Goal: Task Accomplishment & Management: Use online tool/utility

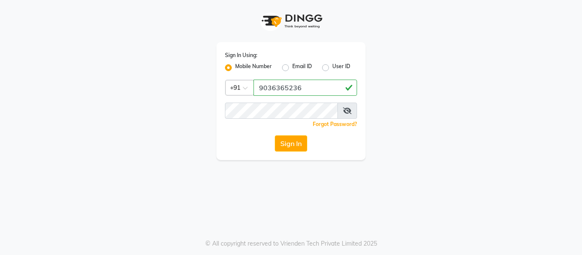
type input "9036365236"
drag, startPoint x: 214, startPoint y: 141, endPoint x: 286, endPoint y: 148, distance: 72.3
click at [286, 148] on div "Sign In Using: Mobile Number Email ID User ID Country Code × [PHONE_NUMBER] Rem…" at bounding box center [291, 80] width 162 height 160
click at [286, 148] on button "Sign In" at bounding box center [291, 144] width 32 height 16
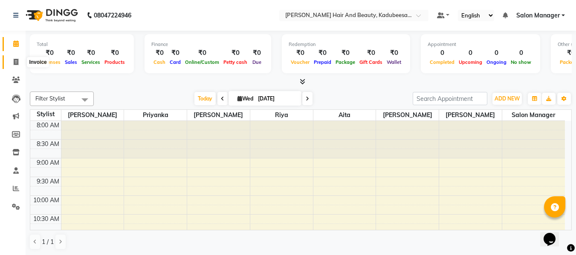
click at [13, 61] on span at bounding box center [16, 63] width 15 height 10
select select "service"
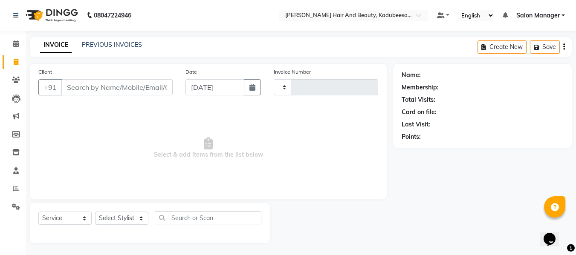
type input "1696"
select select "7013"
click at [87, 88] on input "Client" at bounding box center [116, 87] width 111 height 16
click at [107, 83] on input "[PERSON_NAME]" at bounding box center [95, 87] width 68 height 16
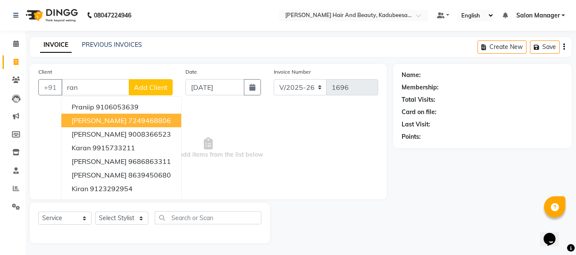
click at [128, 121] on ngb-highlight "7249468806" at bounding box center [149, 120] width 43 height 9
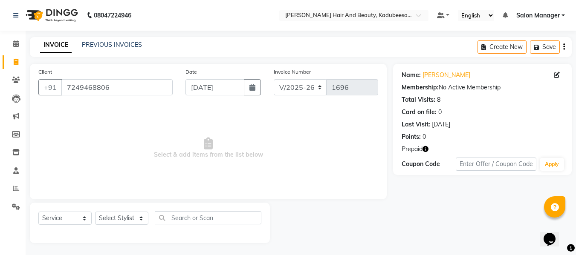
click at [423, 149] on icon "button" at bounding box center [425, 149] width 6 height 6
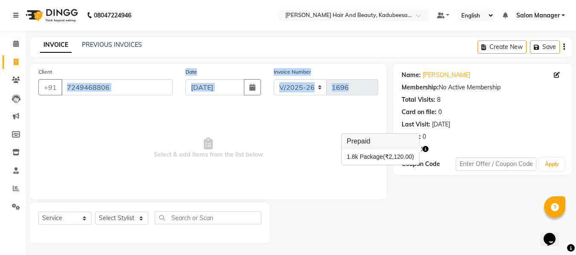
drag, startPoint x: 155, startPoint y: 118, endPoint x: 149, endPoint y: 84, distance: 35.1
click at [149, 84] on div "Client [PHONE_NUMBER] Date [DATE] Invoice Number V/2025 V/[PHONE_NUMBER] Select…" at bounding box center [208, 132] width 357 height 136
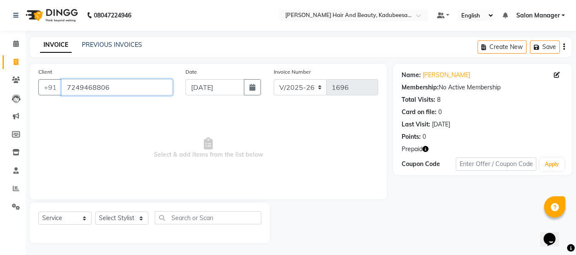
click at [149, 84] on input "7249468806" at bounding box center [116, 87] width 111 height 16
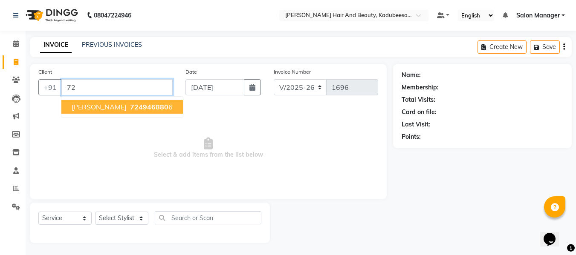
type input "7"
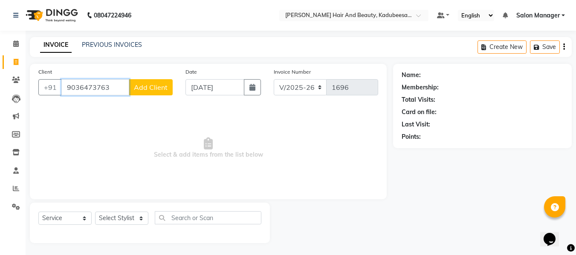
click at [114, 88] on input "9036473763" at bounding box center [95, 87] width 68 height 16
type input "9"
click at [86, 89] on input "Client" at bounding box center [116, 87] width 111 height 16
click at [119, 90] on input "[PERSON_NAME]" at bounding box center [95, 87] width 68 height 16
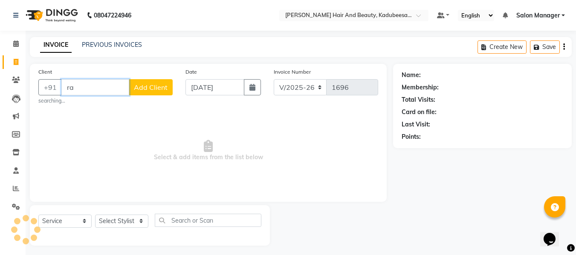
type input "r"
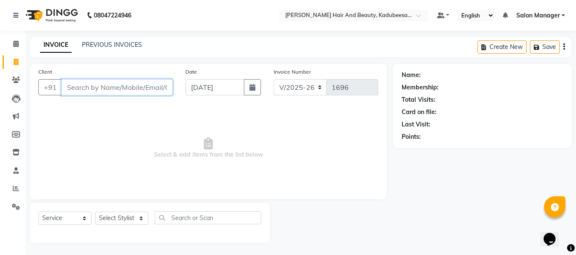
click at [107, 84] on input "Client" at bounding box center [116, 87] width 111 height 16
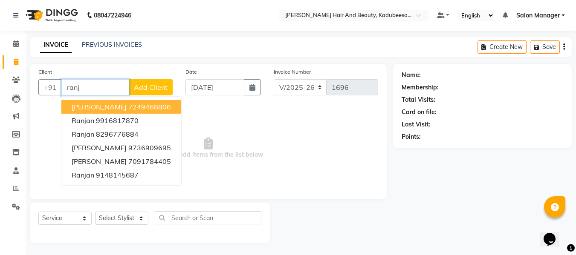
click at [128, 110] on ngb-highlight "7249468806" at bounding box center [149, 107] width 43 height 9
type input "7249468806"
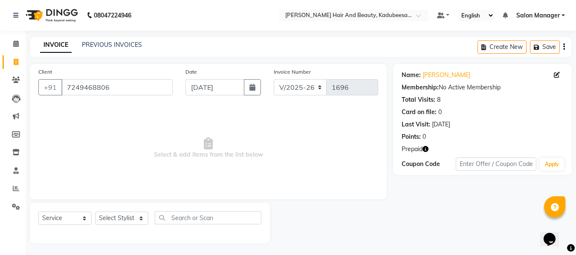
click at [423, 150] on icon "button" at bounding box center [425, 149] width 6 height 6
click at [300, 121] on span "Select & add items from the list below" at bounding box center [208, 148] width 340 height 85
click at [15, 41] on icon at bounding box center [16, 43] width 6 height 6
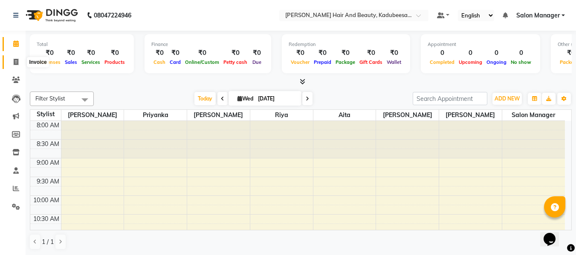
click at [17, 64] on icon at bounding box center [16, 62] width 5 height 6
select select "service"
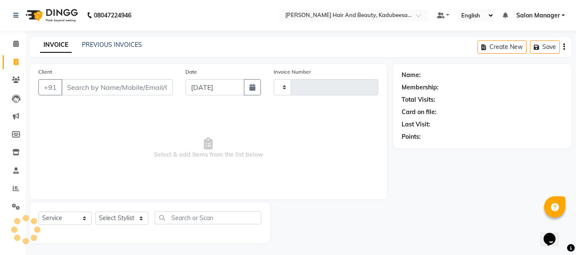
type input "1696"
select select "7013"
click at [17, 40] on span at bounding box center [16, 44] width 15 height 10
